Goal: Transaction & Acquisition: Purchase product/service

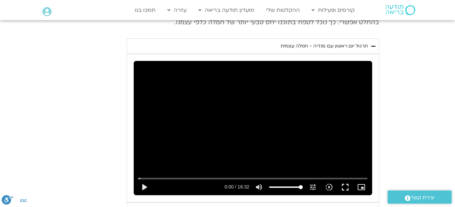
scroll to position [352, 0]
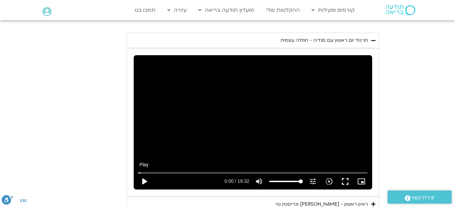
click at [142, 181] on button "play_arrow" at bounding box center [144, 182] width 16 height 16
click at [196, 120] on div "Skip Ad 0:27 pause 8:53 / 16:32 volume_up Mute tune Resolution Auto 240p slow_m…" at bounding box center [253, 122] width 239 height 134
click at [144, 182] on button "play_arrow" at bounding box center [144, 182] width 16 height 16
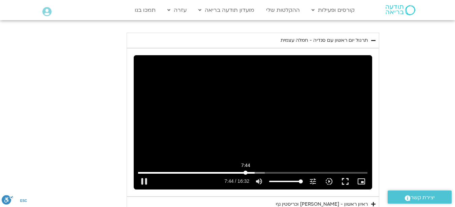
click at [246, 172] on input "Seek" at bounding box center [253, 173] width 230 height 4
type input "523.640913"
type input "48.4019886363636"
type input "523.780564"
type input "48.4019886363636"
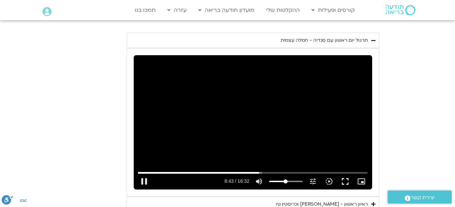
click at [286, 180] on input "Volume" at bounding box center [286, 182] width 34 height 4
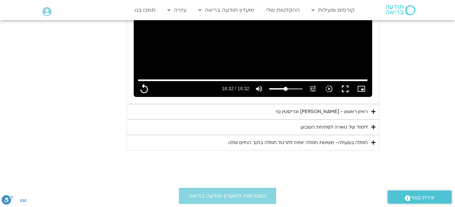
scroll to position [465, 0]
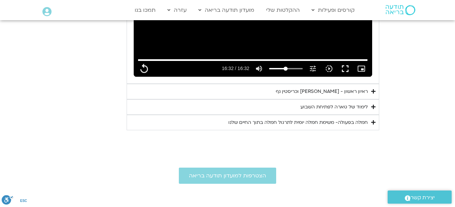
click at [319, 92] on div "ראיון ראשון - טארה בראך וכריסטין נף" at bounding box center [322, 92] width 92 height 8
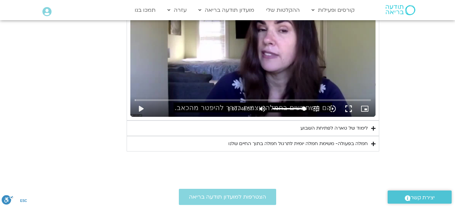
scroll to position [588, 0]
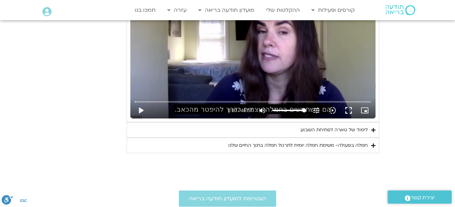
click at [342, 132] on div "לימוד של טארה לפתיחת השבוע" at bounding box center [334, 130] width 67 height 8
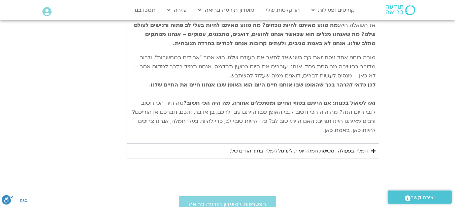
scroll to position [852, 0]
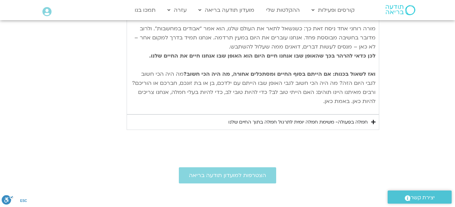
click at [375, 120] on icon "Accordion. Open links with Enter or Space, close with Escape, and navigate with…" at bounding box center [374, 122] width 4 height 5
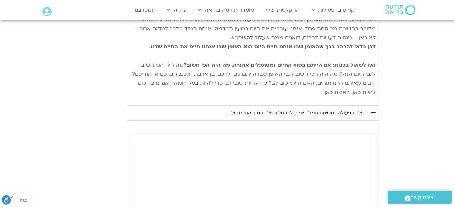
scroll to position [861, 0]
click at [318, 109] on div "חמלה בפעולה- משימת חמלה יומית לתרגול חמלה בתוך החיים שלנו" at bounding box center [299, 113] width 140 height 8
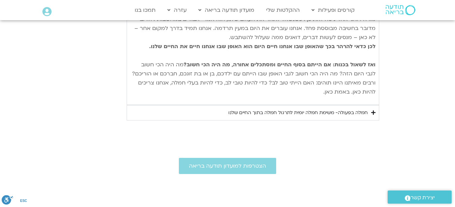
click at [318, 109] on div "חמלה בפעולה- משימת חמלה יומית לתרגול חמלה בתוך החיים שלנו" at bounding box center [299, 113] width 140 height 8
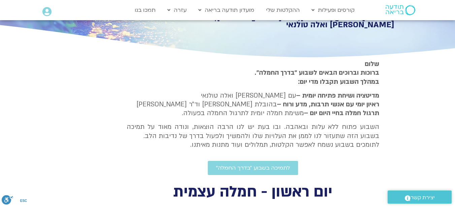
scroll to position [103, 0]
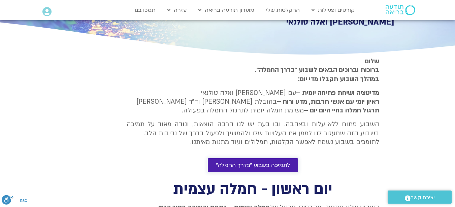
click at [260, 162] on span "לתמיכה בשבוע ״בדרך החמלה״" at bounding box center [253, 165] width 74 height 6
type input "992.52"
